Goal: Information Seeking & Learning: Learn about a topic

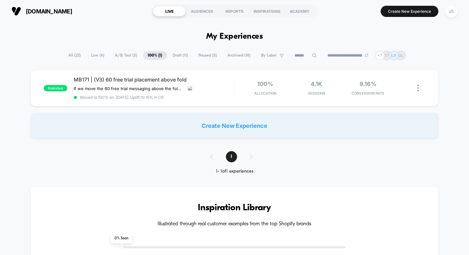
click at [127, 57] on span "A/B Test ( 5 )" at bounding box center [126, 55] width 32 height 9
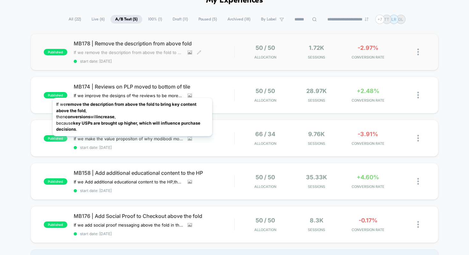
scroll to position [35, 0]
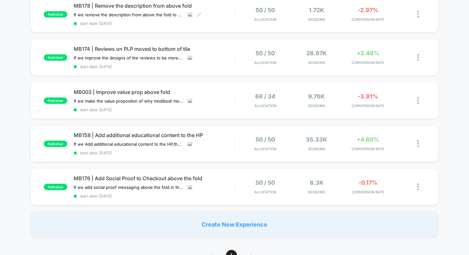
scroll to position [77, 0]
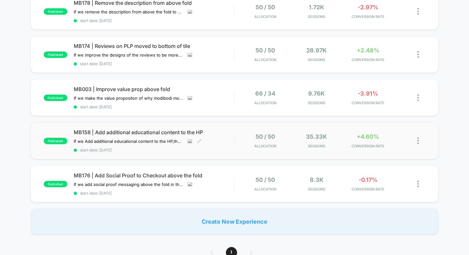
click at [124, 132] on span "MB158 | Add additional educational content to the HP" at bounding box center [154, 132] width 161 height 6
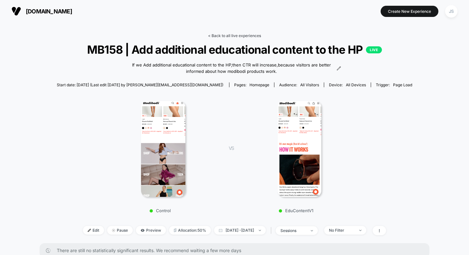
click at [233, 36] on link "< Back to all live experiences" at bounding box center [234, 35] width 53 height 5
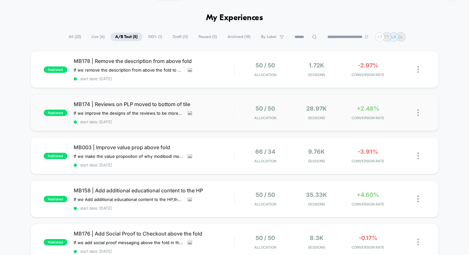
scroll to position [18, 0]
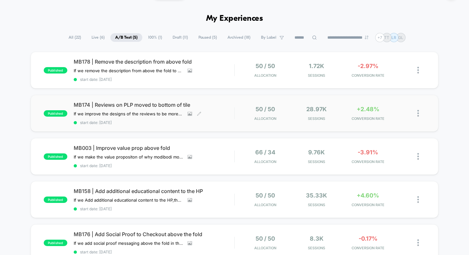
click at [167, 105] on span "MB174 | Reviews on PLP moved to bottom of tile" at bounding box center [154, 104] width 161 height 6
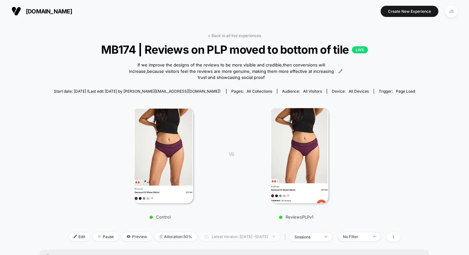
click at [209, 232] on span "Latest Version: [DATE] - [DATE]" at bounding box center [240, 236] width 80 height 9
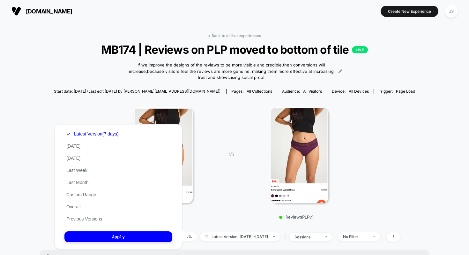
click at [229, 108] on div "VS ReviewsPLPv1" at bounding box center [287, 161] width 136 height 116
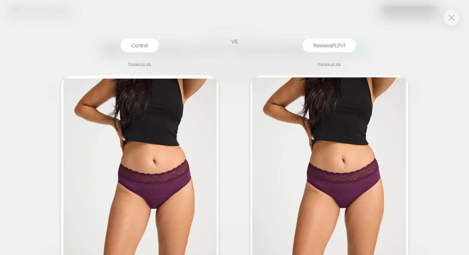
click at [441, 23] on div "Control Preview on site VS ReviewsPLPv1 Preview on site" at bounding box center [234, 127] width 469 height 255
click at [447, 19] on button at bounding box center [452, 18] width 10 height 10
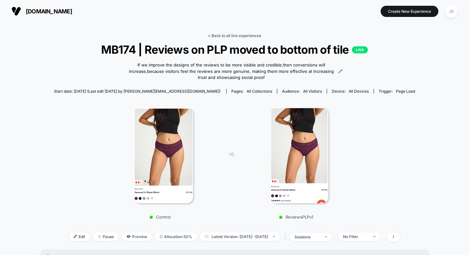
click at [222, 34] on link "< Back to all live experiences" at bounding box center [234, 35] width 53 height 5
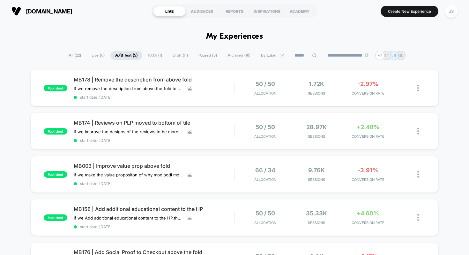
drag, startPoint x: 201, startPoint y: 37, endPoint x: 258, endPoint y: 39, distance: 57.2
drag, startPoint x: 258, startPoint y: 39, endPoint x: 207, endPoint y: 46, distance: 50.8
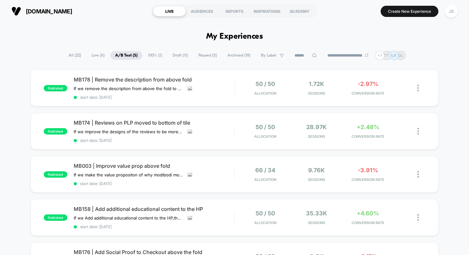
click at [453, 19] on div "JS" at bounding box center [451, 11] width 16 height 16
click at [453, 16] on div "JS" at bounding box center [451, 11] width 12 height 12
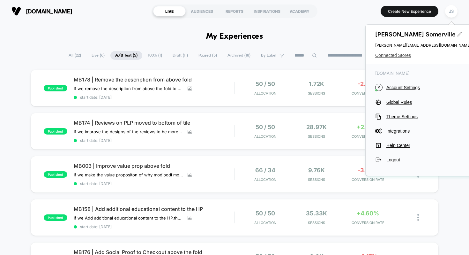
click at [390, 55] on span "Connected Stores" at bounding box center [423, 55] width 96 height 5
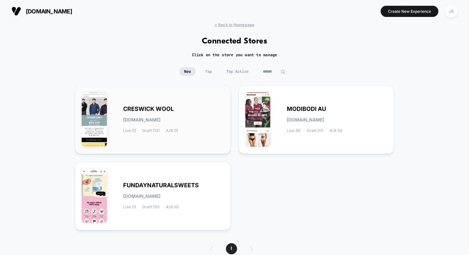
click at [188, 100] on div "CRESWICK WOOL [DOMAIN_NAME] Live (1) Draft (13) A/B (1)" at bounding box center [153, 119] width 142 height 55
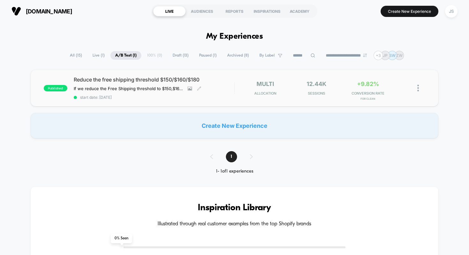
click at [158, 79] on span "Reduce the free shipping threshold $150/$160/$180" at bounding box center [154, 79] width 161 height 6
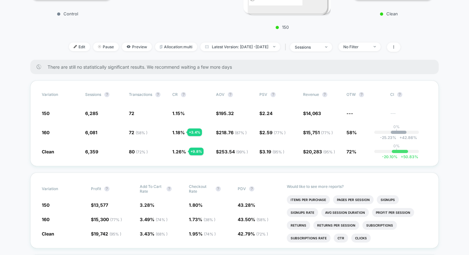
scroll to position [174, 0]
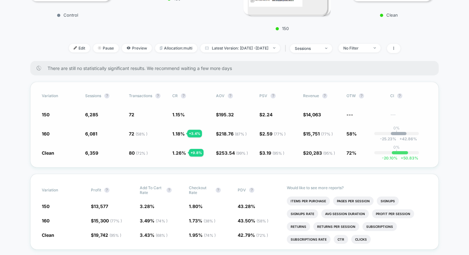
click at [178, 154] on span "1.26 %" at bounding box center [179, 152] width 14 height 5
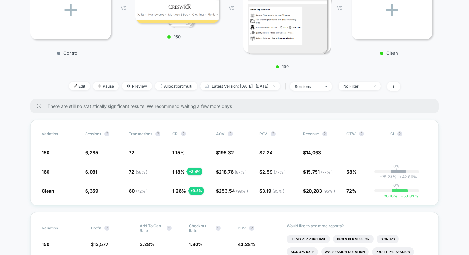
scroll to position [130, 0]
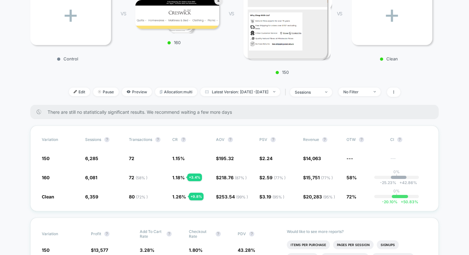
click at [176, 55] on div "+ Control VS 4 160 VS 4 150 VS + Clean" at bounding box center [231, 20] width 409 height 115
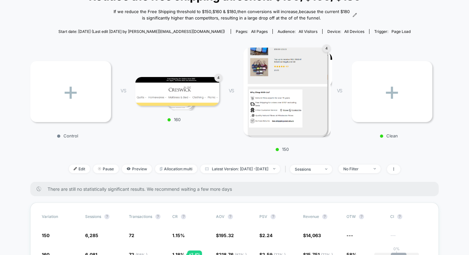
scroll to position [54, 0]
click at [202, 166] on span "Latest Version: [DATE] - [DATE]" at bounding box center [240, 168] width 80 height 9
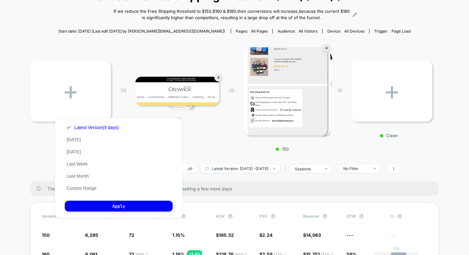
click at [216, 149] on div "+ Control VS 4 160 VS 4 150 VS + Clean" at bounding box center [231, 97] width 409 height 115
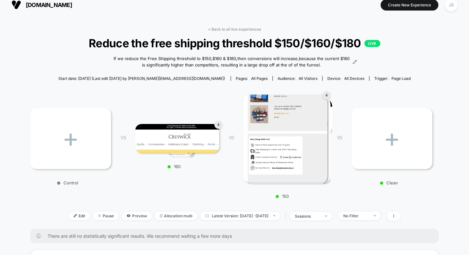
scroll to position [0, 0]
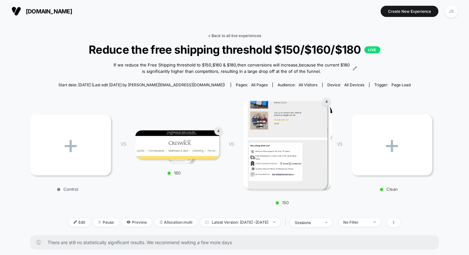
click at [232, 36] on link "< Back to all live experiences" at bounding box center [234, 35] width 53 height 5
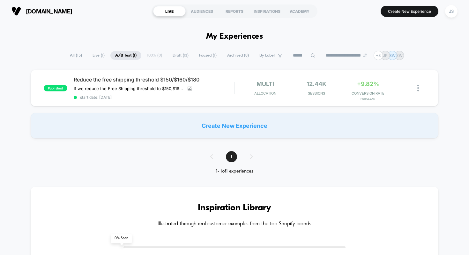
click at [332, 19] on section "Create New Experience JS" at bounding box center [390, 11] width 137 height 16
